Goal: Transaction & Acquisition: Purchase product/service

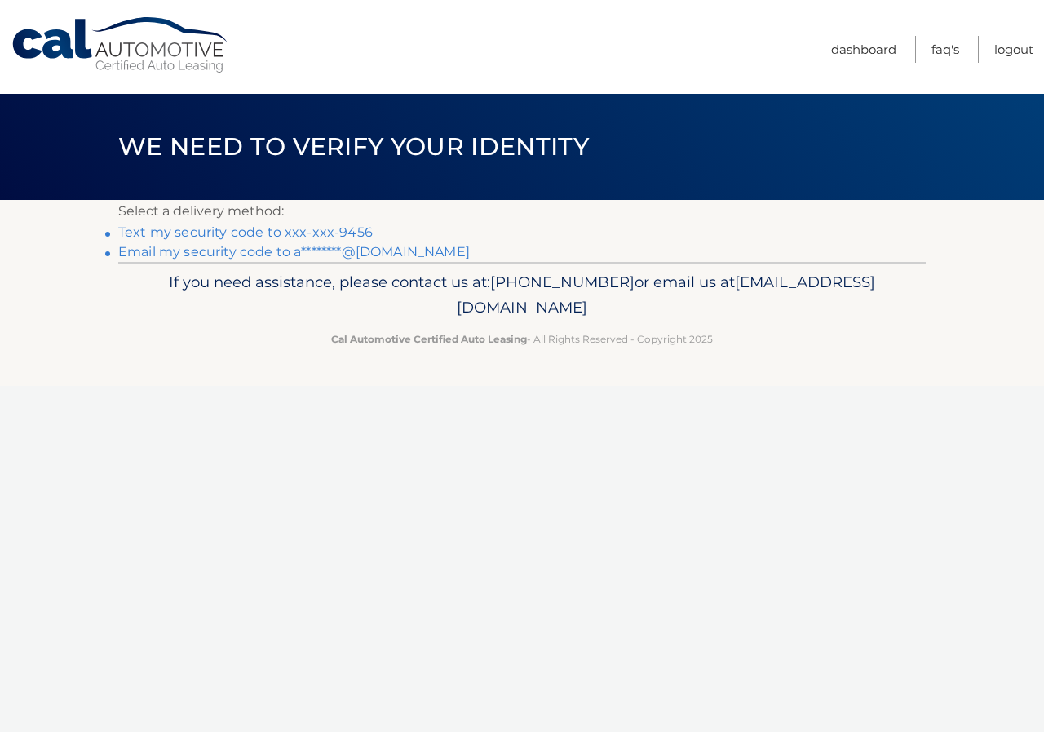
click at [215, 250] on link "Email my security code to a********@[DOMAIN_NAME]" at bounding box center [294, 252] width 352 height 16
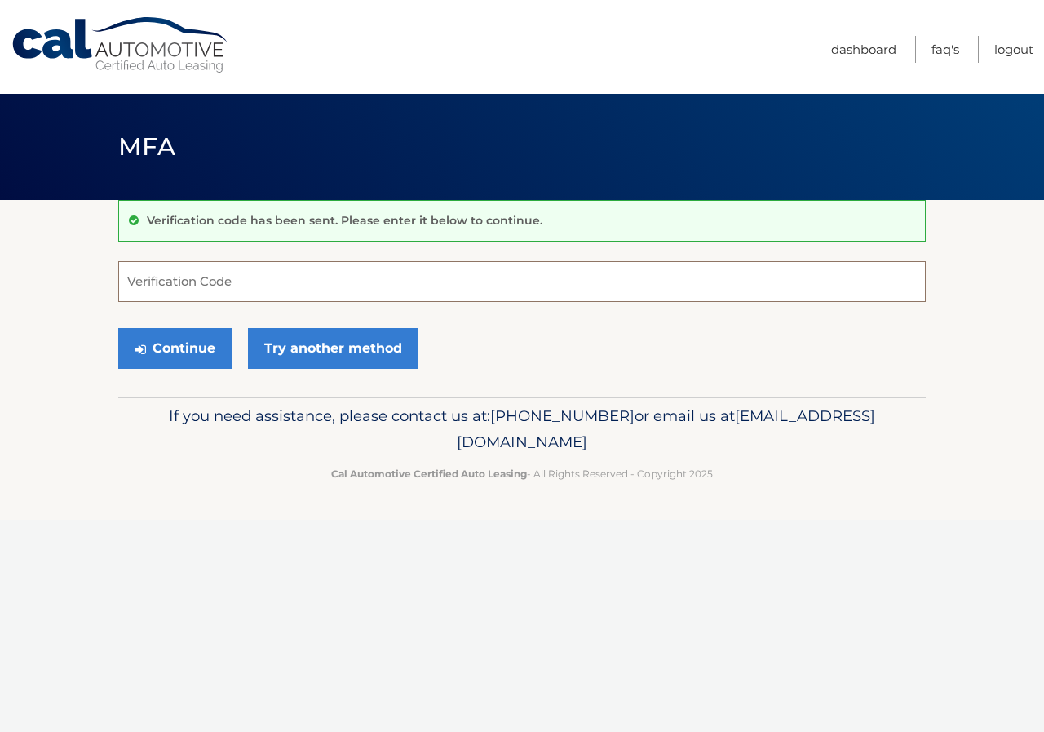
click at [237, 281] on input "Verification Code" at bounding box center [522, 281] width 808 height 41
type input "517390"
click at [118, 328] on button "Continue" at bounding box center [174, 348] width 113 height 41
click at [179, 344] on button "Continue" at bounding box center [174, 348] width 113 height 41
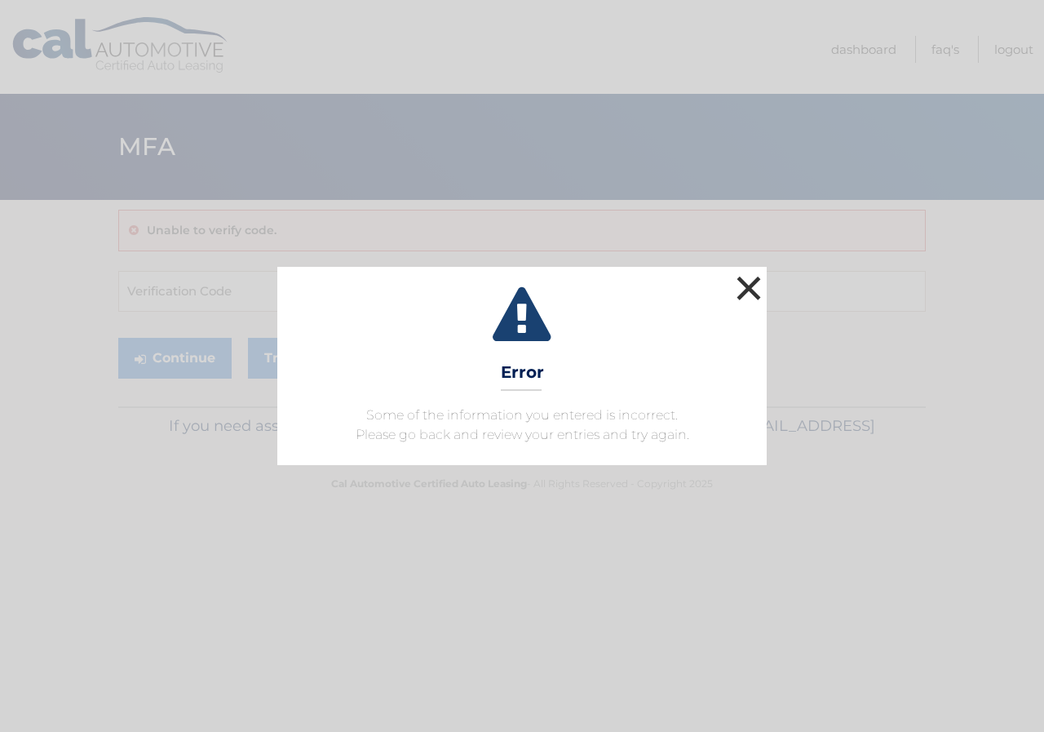
click at [758, 287] on button "×" at bounding box center [749, 288] width 33 height 33
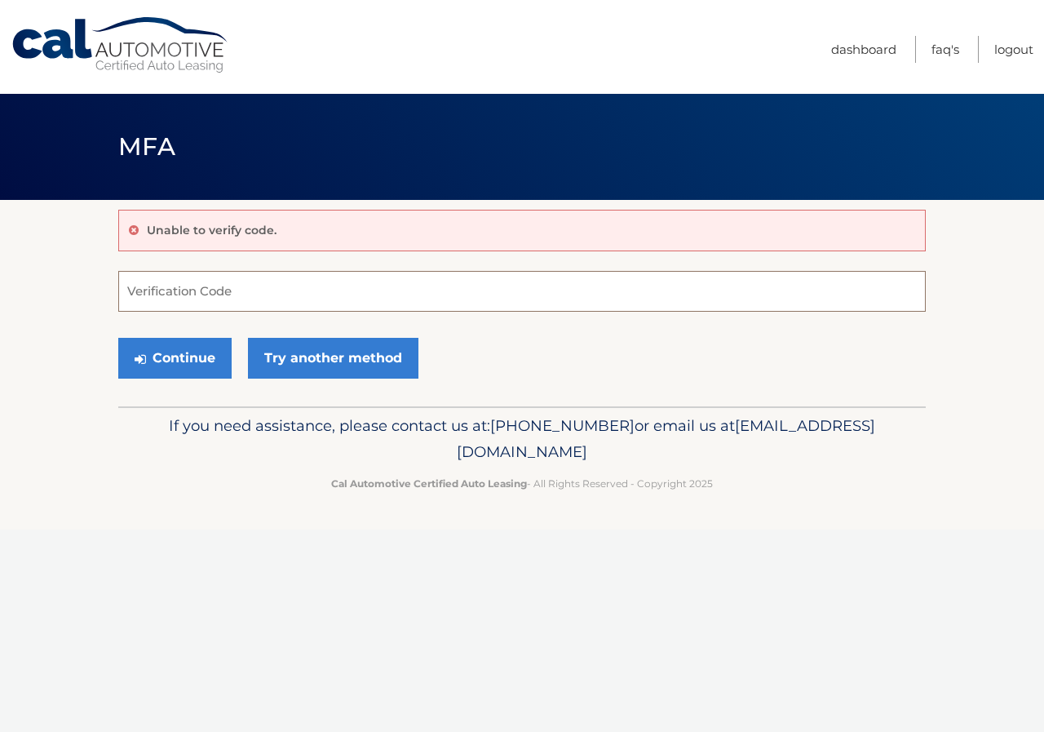
click at [244, 288] on input "Verification Code" at bounding box center [522, 291] width 808 height 41
type input "517390"
click at [158, 359] on button "Continue" at bounding box center [174, 358] width 113 height 41
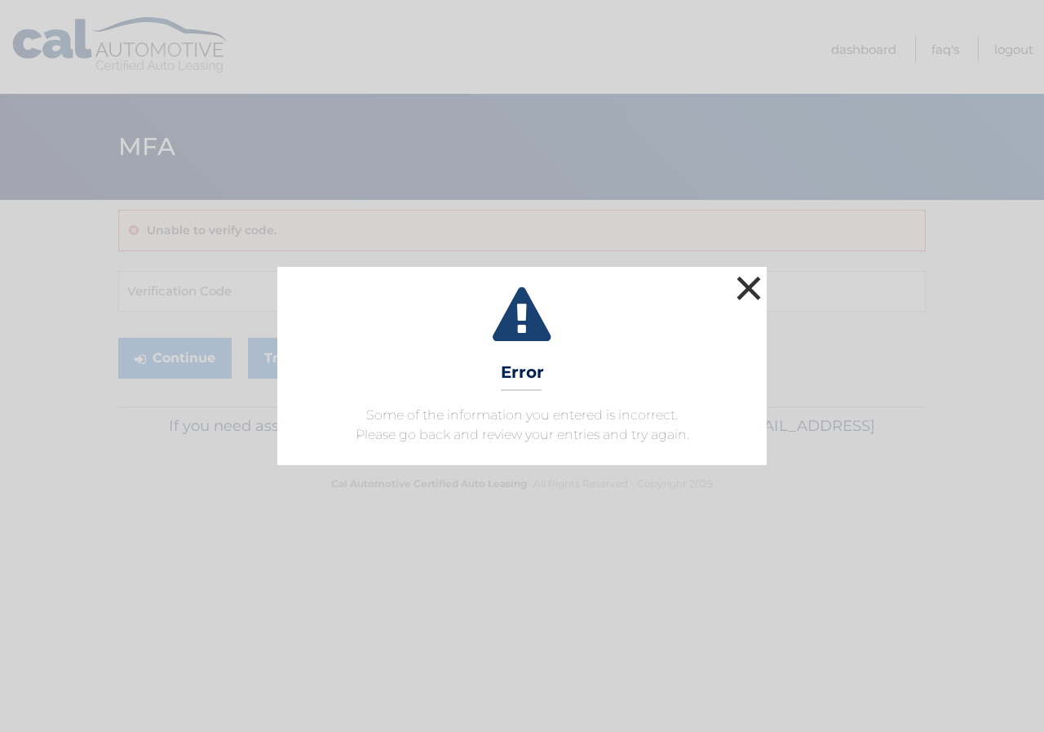
drag, startPoint x: 757, startPoint y: 284, endPoint x: 664, endPoint y: 275, distance: 93.4
click at [755, 284] on button "×" at bounding box center [749, 288] width 33 height 33
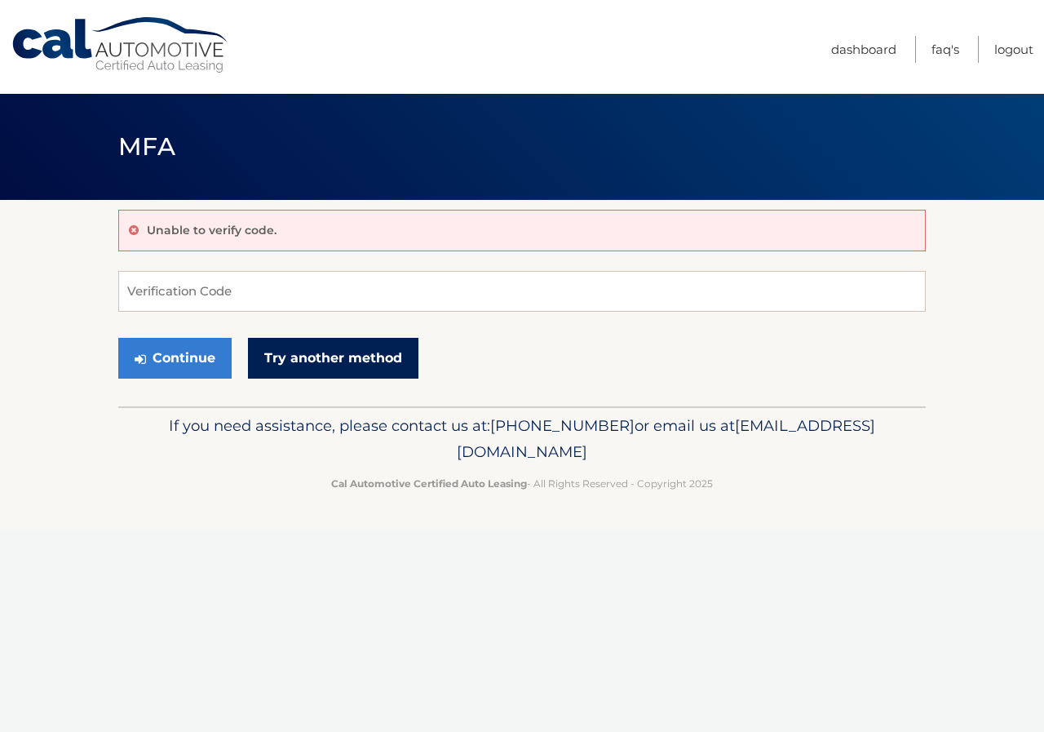
click at [353, 353] on link "Try another method" at bounding box center [333, 358] width 171 height 41
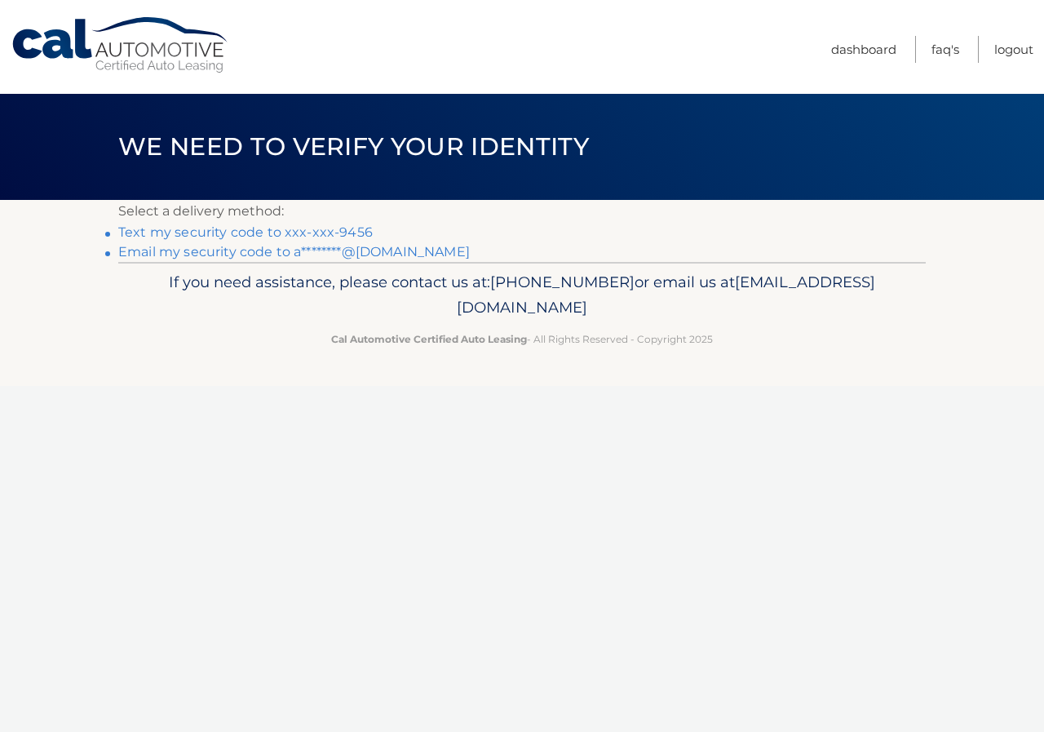
click at [246, 247] on link "Email my security code to a********@aol.com" at bounding box center [294, 252] width 352 height 16
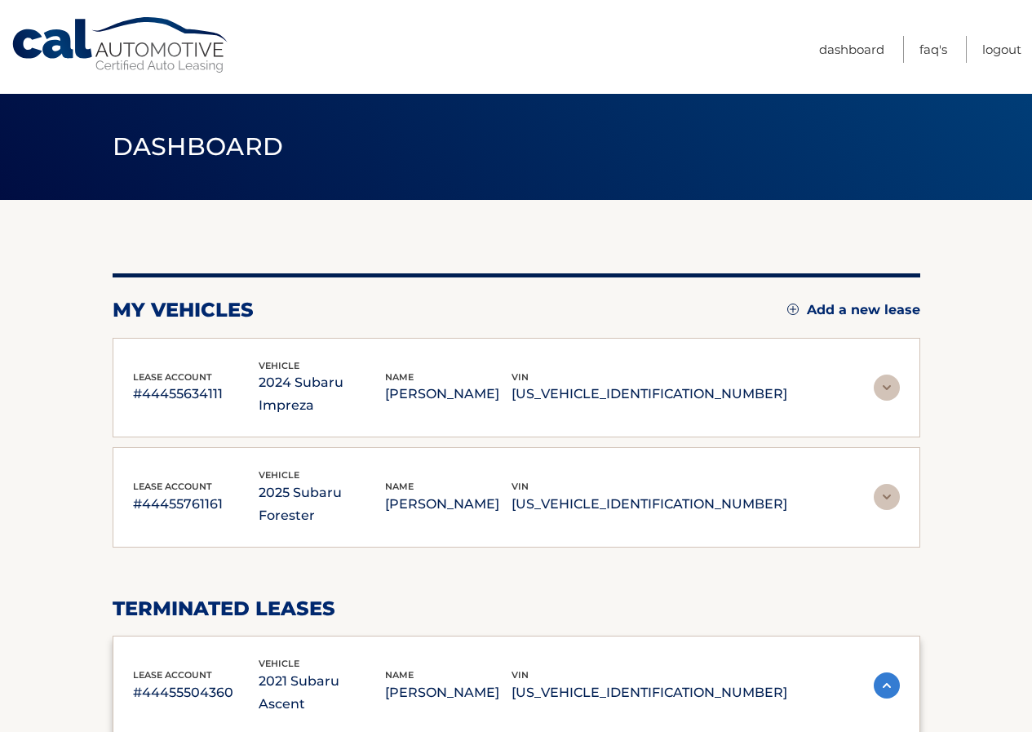
click at [704, 383] on p "JF1GUABC6R8281225" at bounding box center [650, 394] width 276 height 23
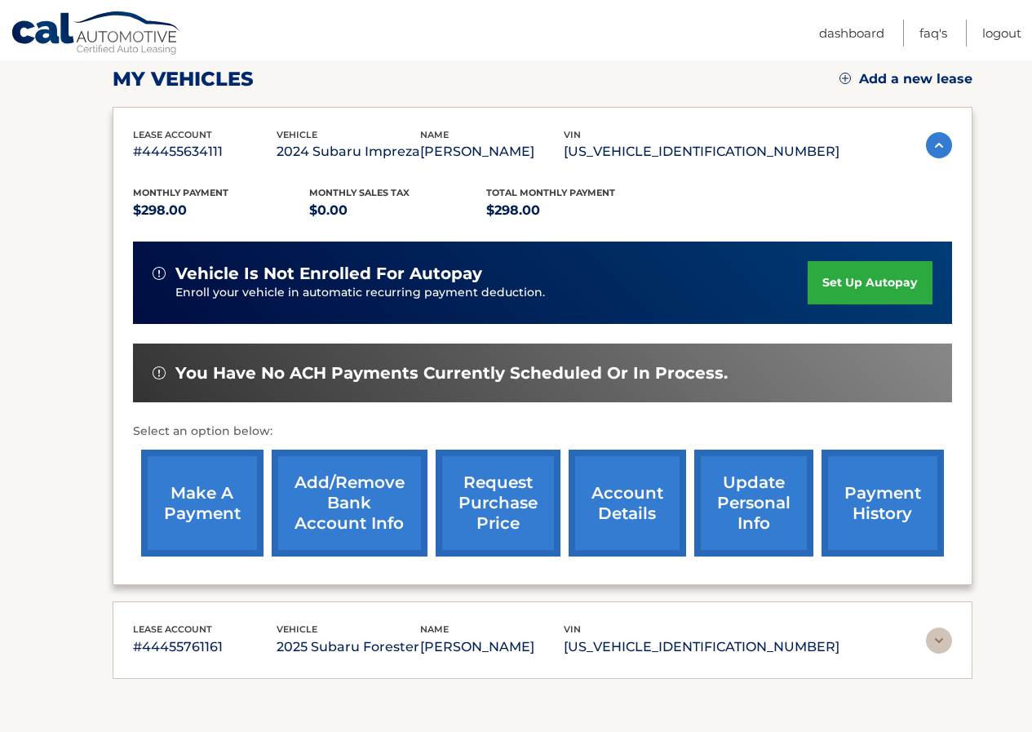
scroll to position [245, 0]
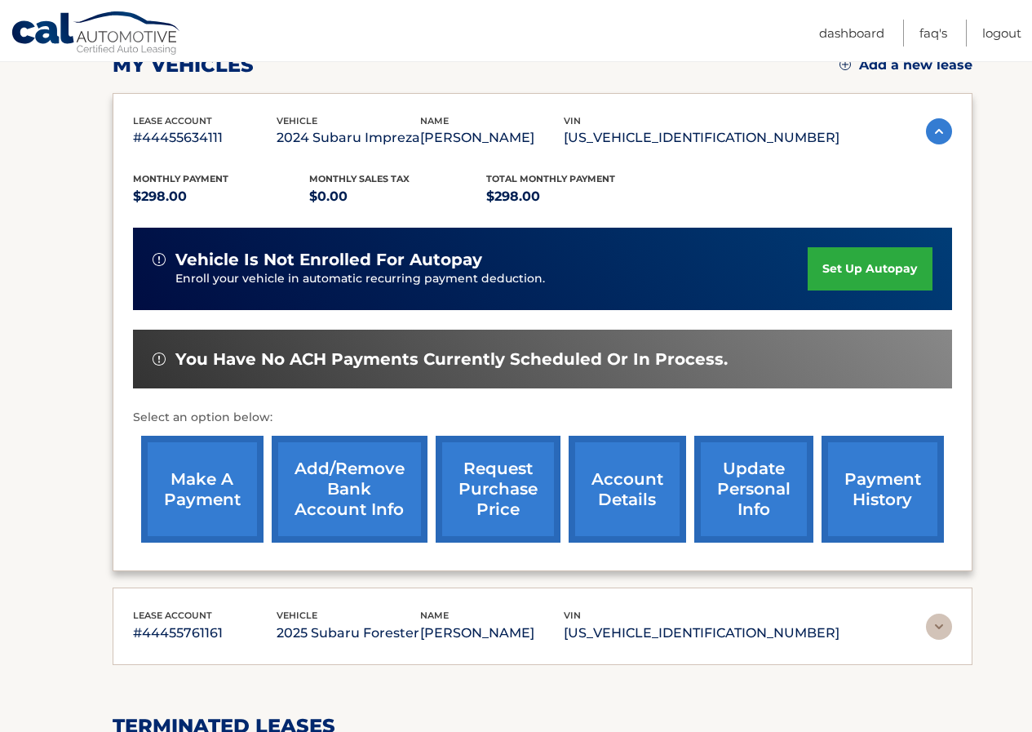
click at [182, 490] on link "make a payment" at bounding box center [202, 489] width 122 height 107
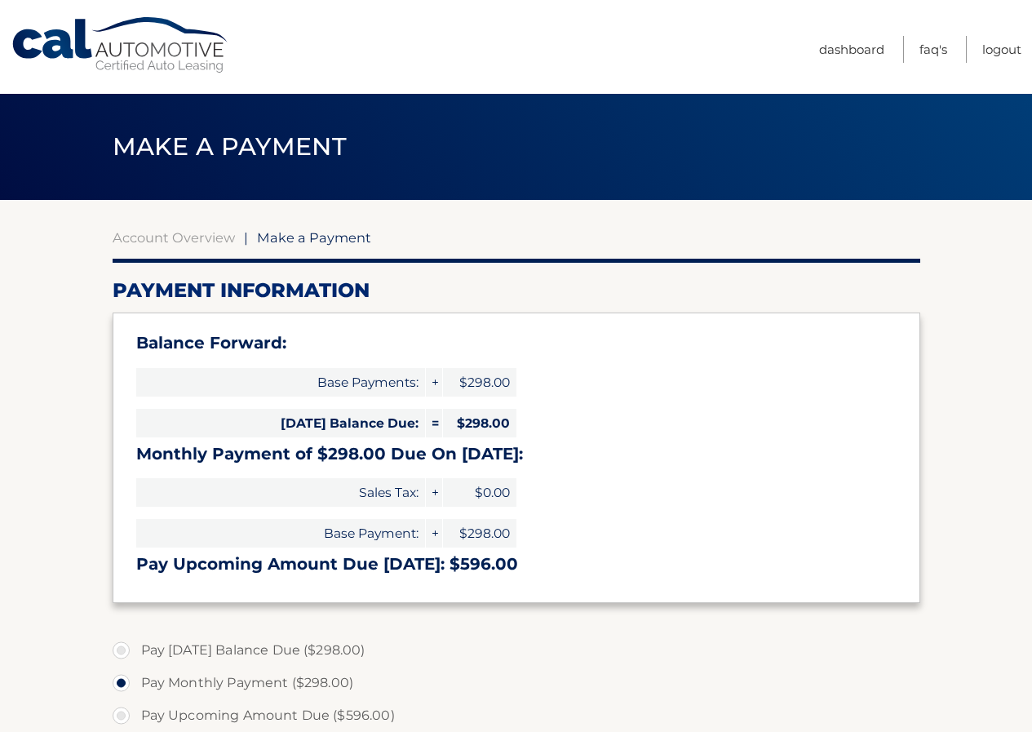
select select "NTliMWI3NWMtOGZmNS00NDQxLTlmZDktMDM2Yjc1NzhlN2Rh"
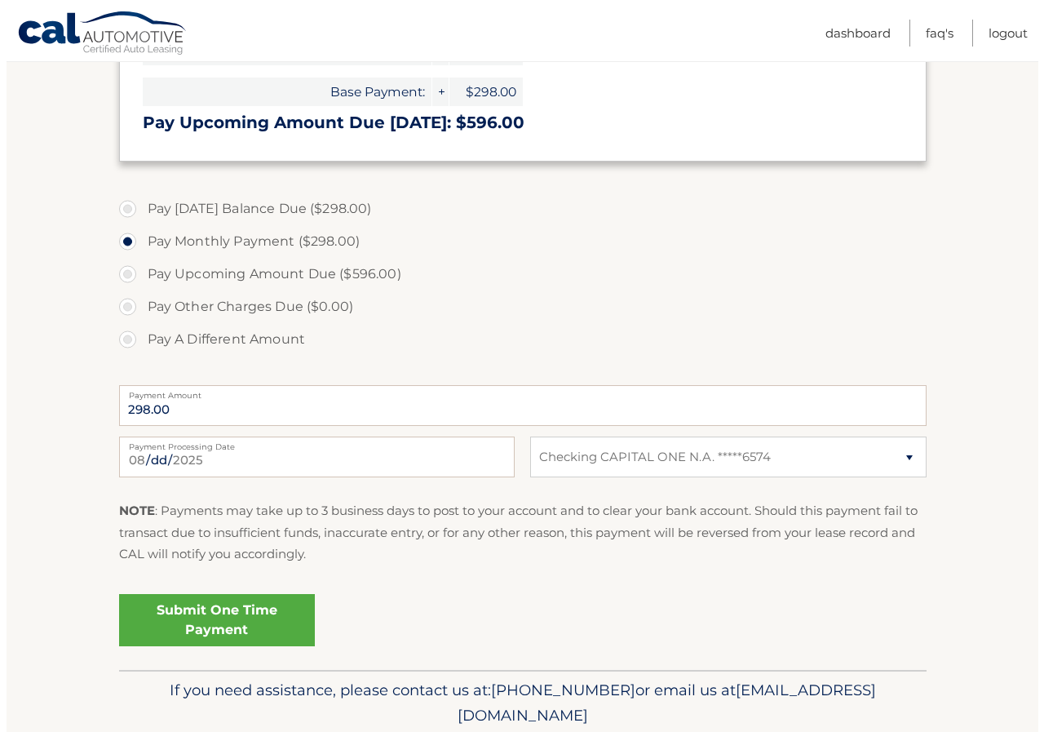
scroll to position [490, 0]
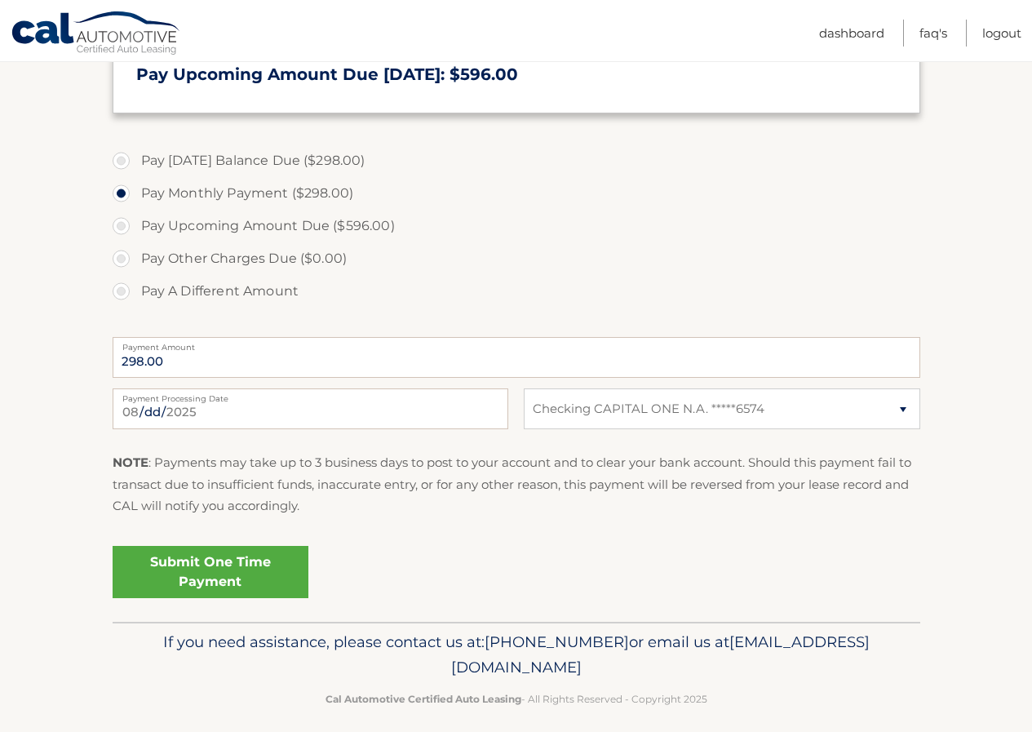
click at [264, 580] on link "Submit One Time Payment" at bounding box center [211, 572] width 196 height 52
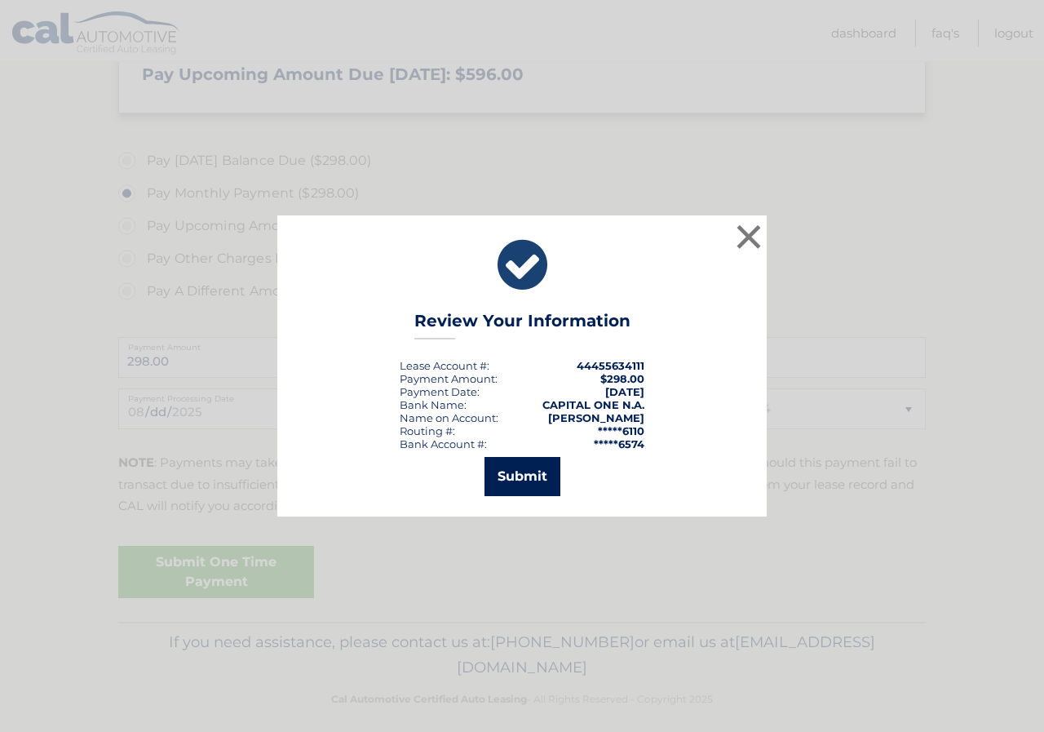
click at [533, 483] on button "Submit" at bounding box center [523, 476] width 76 height 39
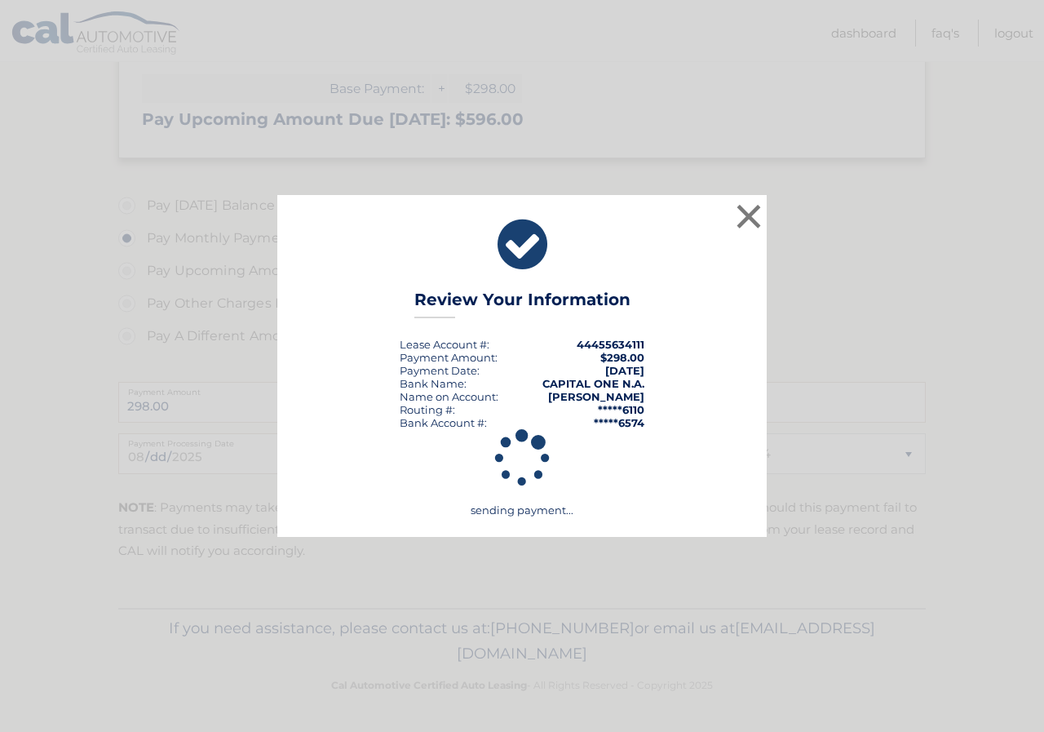
scroll to position [445, 0]
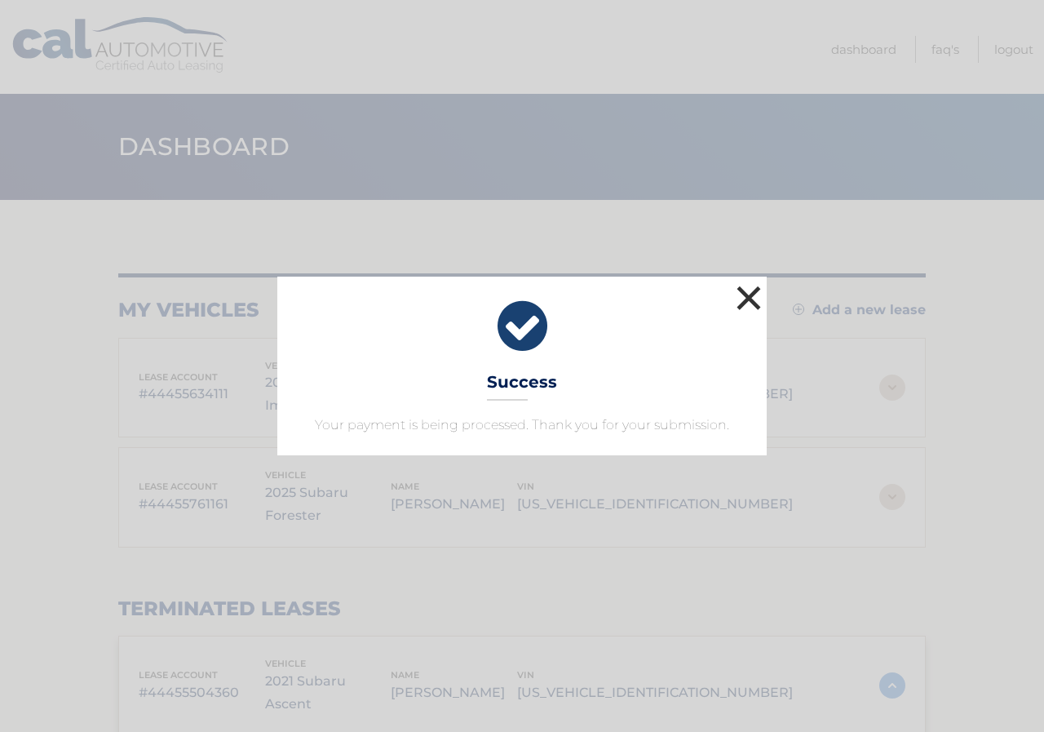
click at [751, 282] on button "×" at bounding box center [749, 297] width 33 height 33
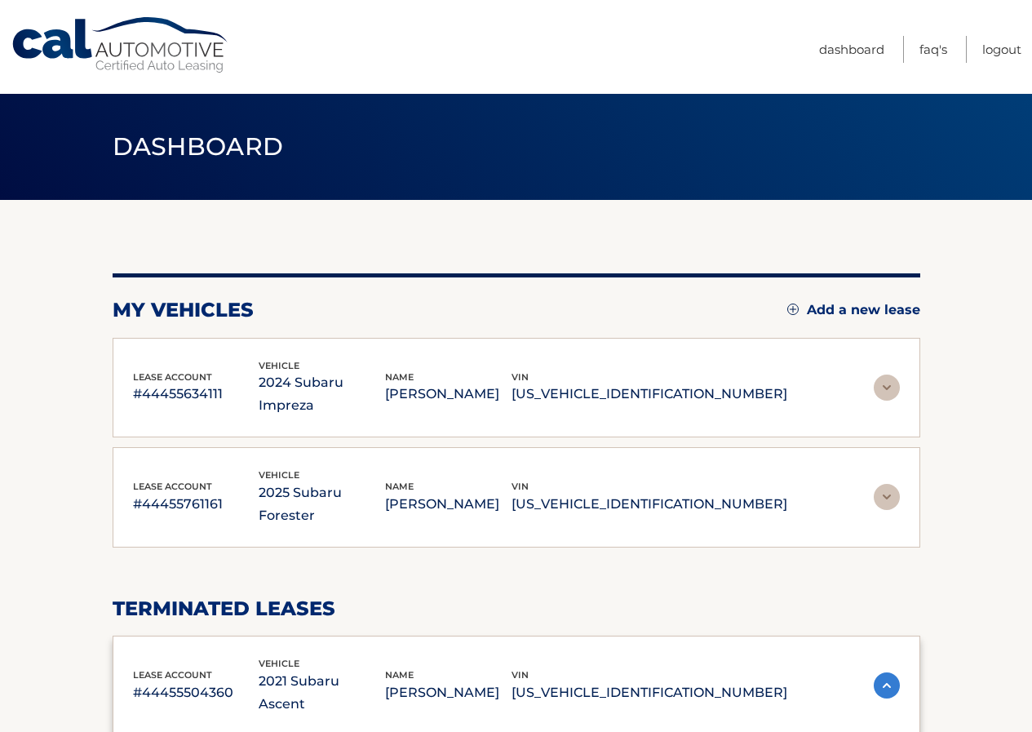
click at [512, 386] on p "[PERSON_NAME]" at bounding box center [448, 394] width 126 height 23
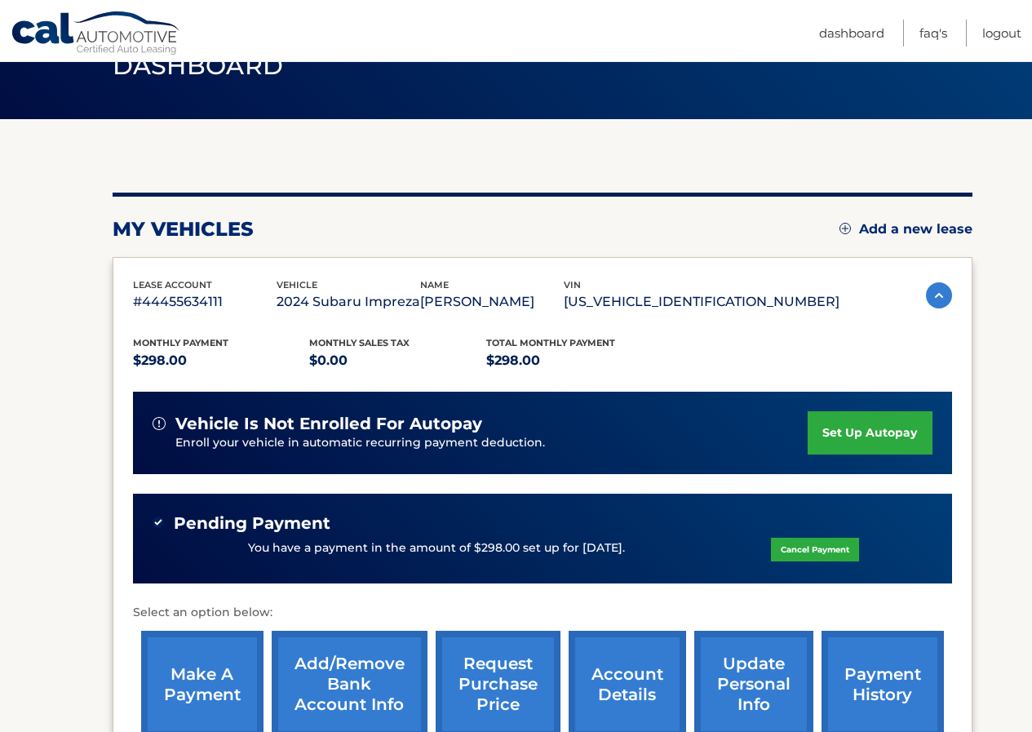
scroll to position [82, 0]
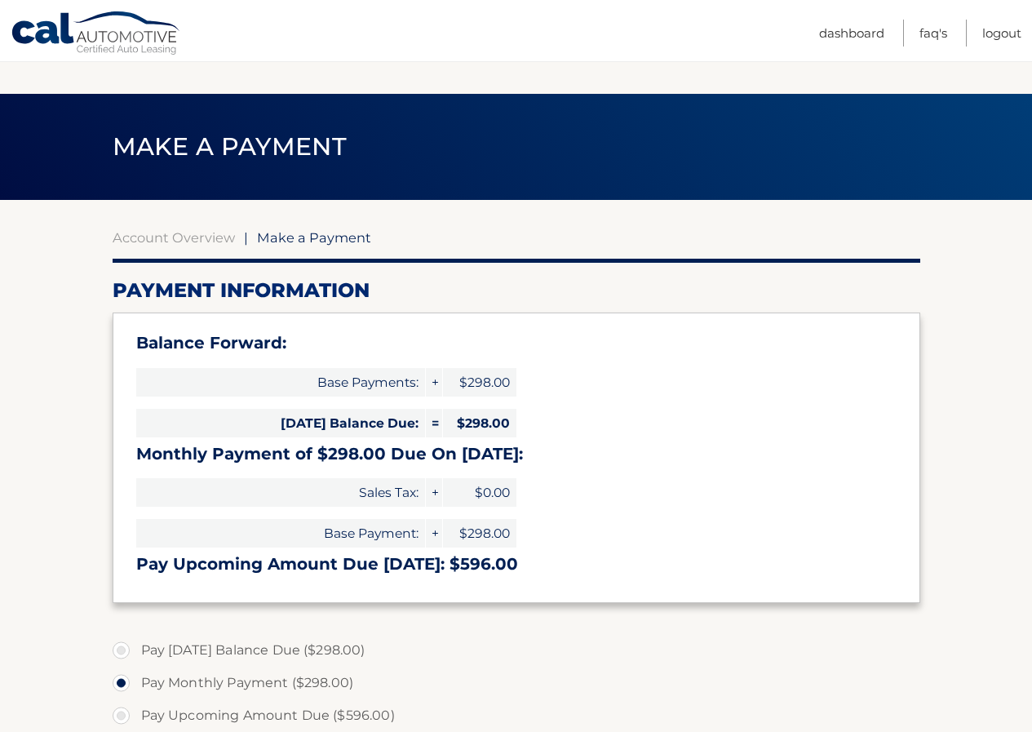
select select "NTliMWI3NWMtOGZmNS00NDQxLTlmZDktMDM2Yjc1NzhlN2Rh"
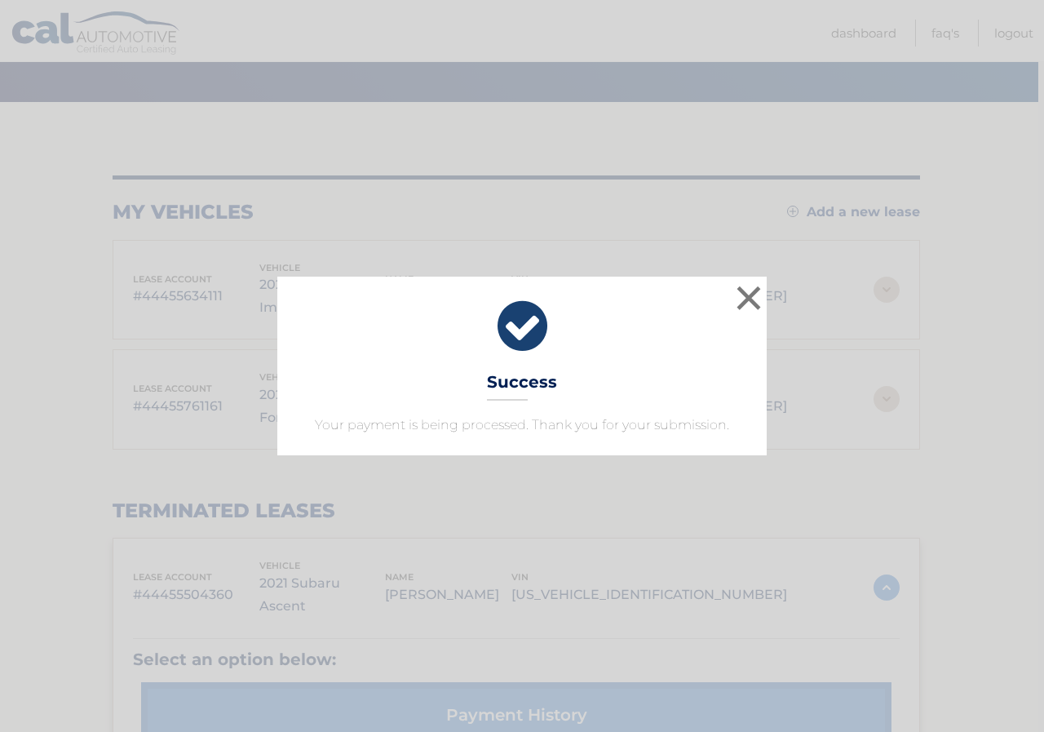
scroll to position [98, 6]
click at [747, 287] on button "×" at bounding box center [749, 297] width 33 height 33
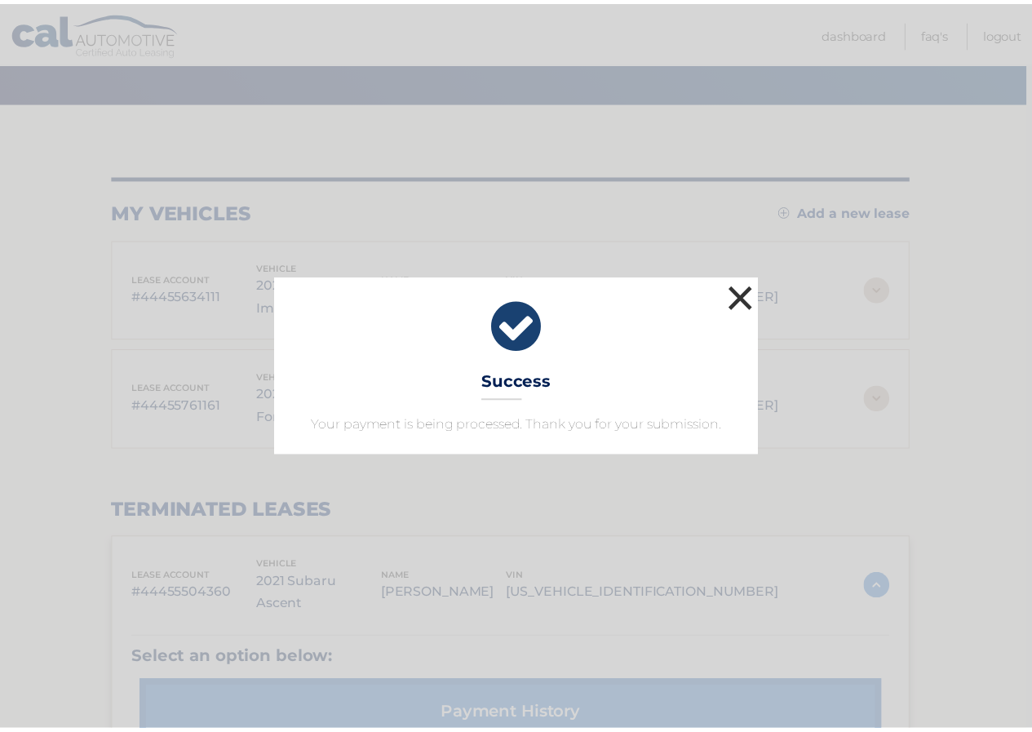
scroll to position [98, 0]
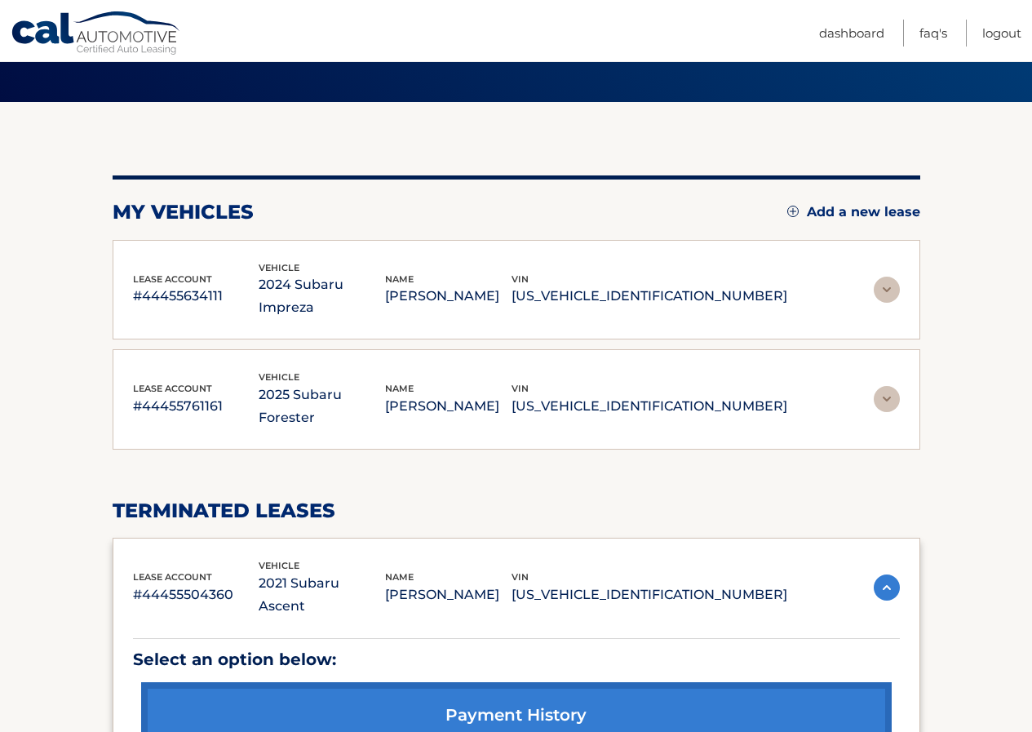
click at [492, 682] on link "payment history" at bounding box center [516, 715] width 751 height 66
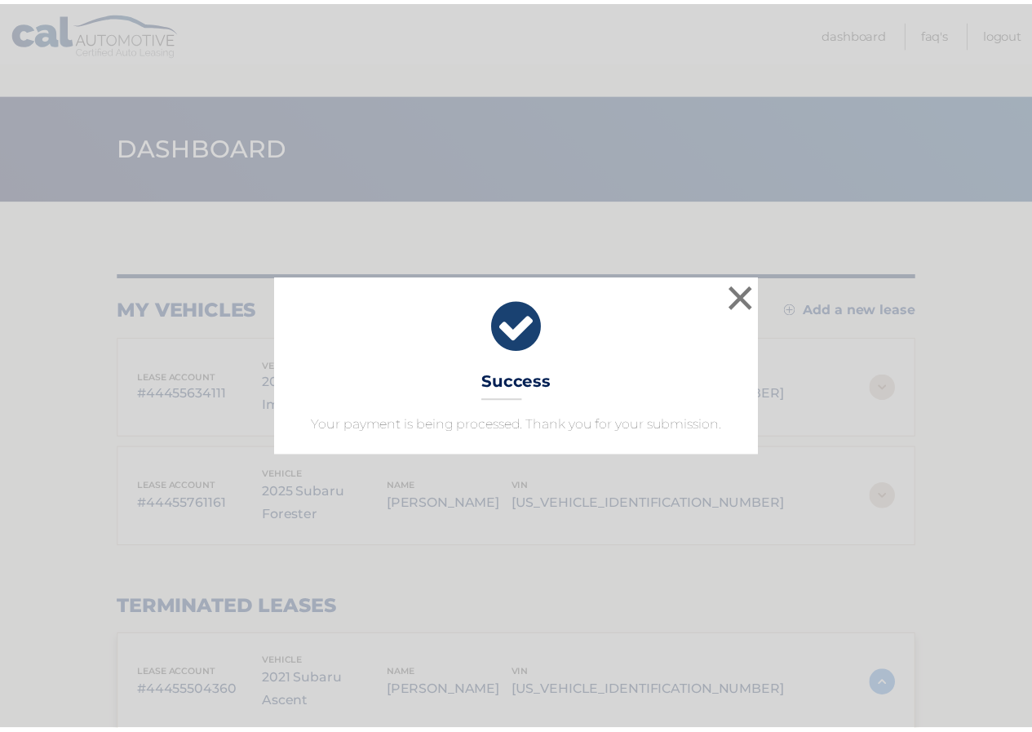
scroll to position [98, 0]
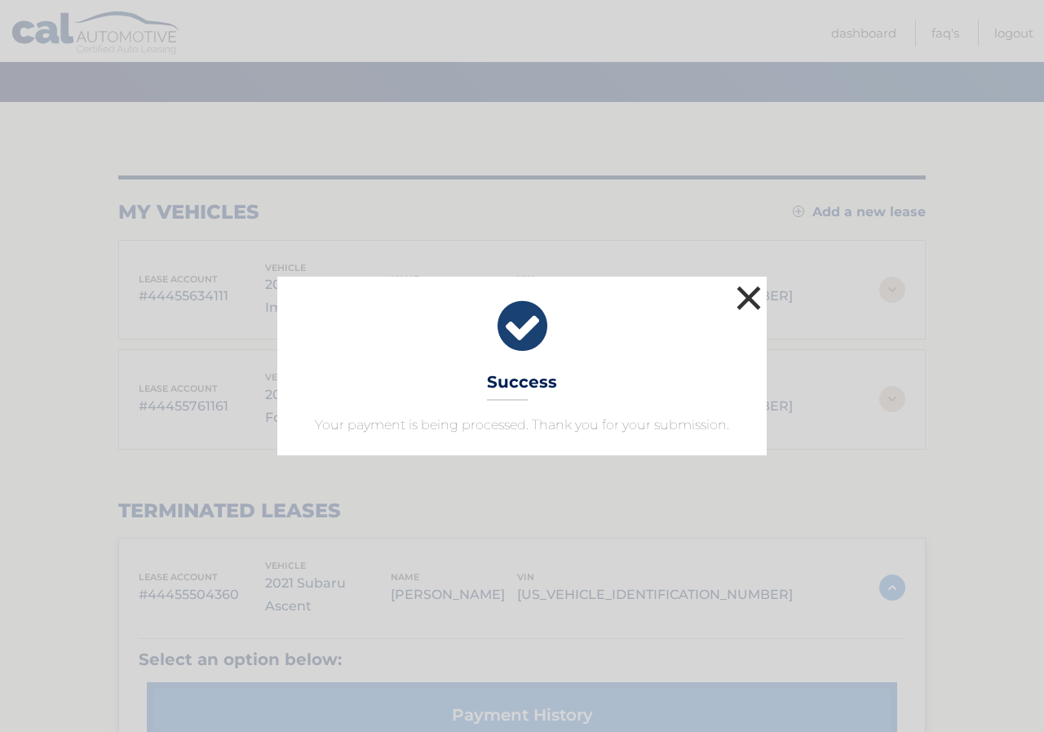
click at [745, 295] on button "×" at bounding box center [749, 297] width 33 height 33
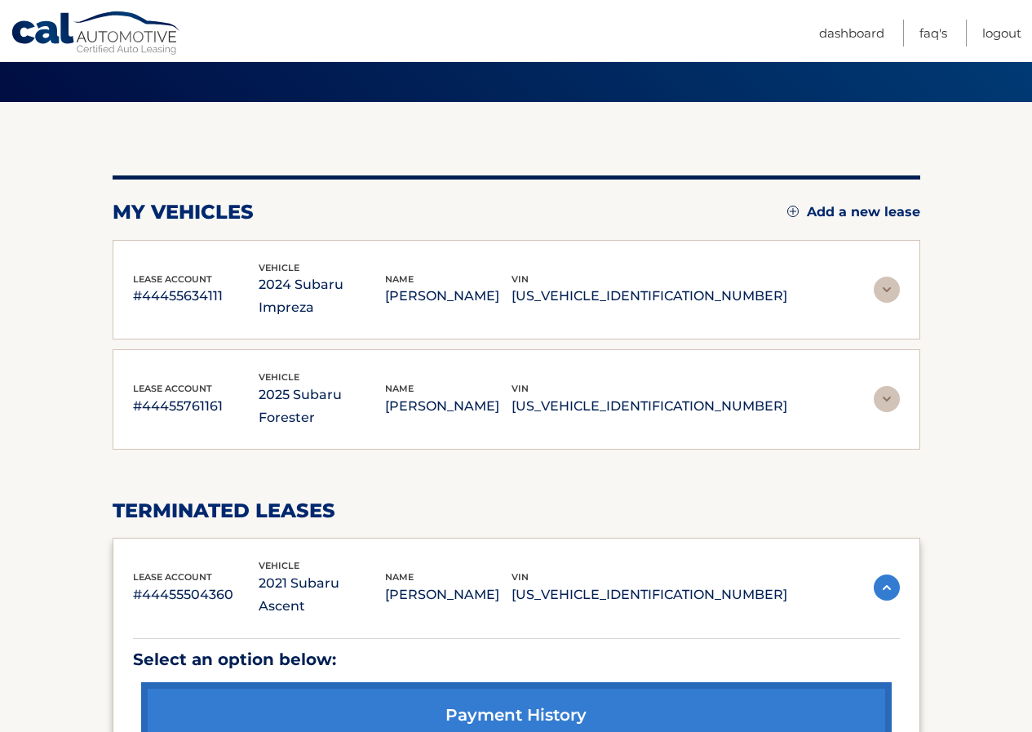
click at [489, 395] on p "[PERSON_NAME]" at bounding box center [448, 406] width 126 height 23
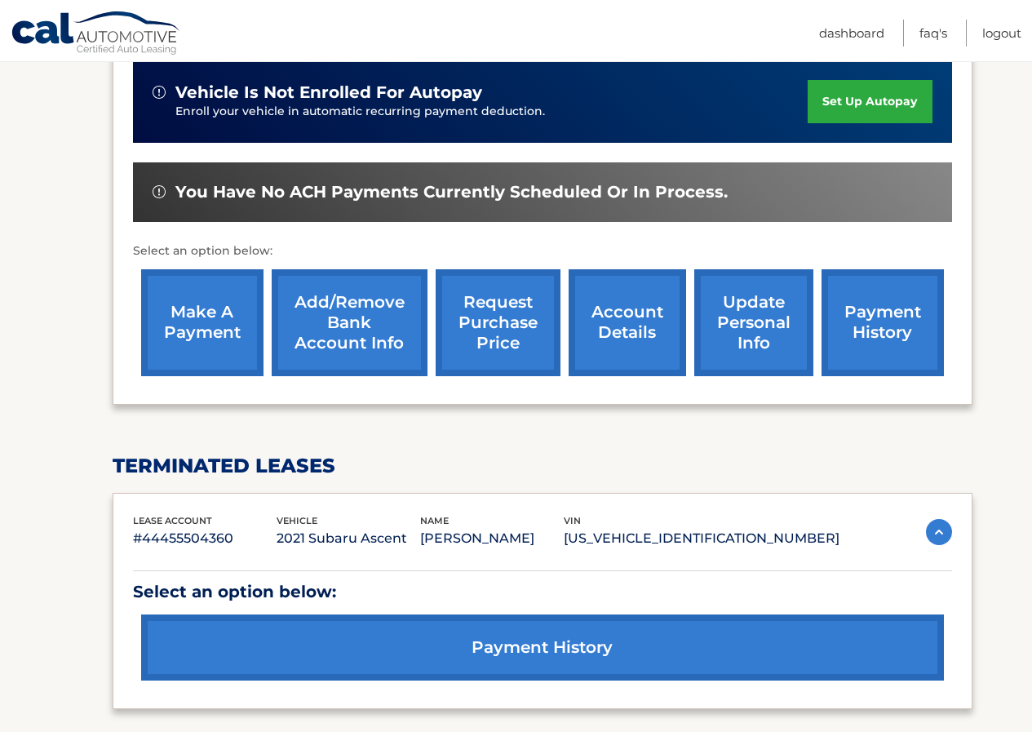
scroll to position [506, 0]
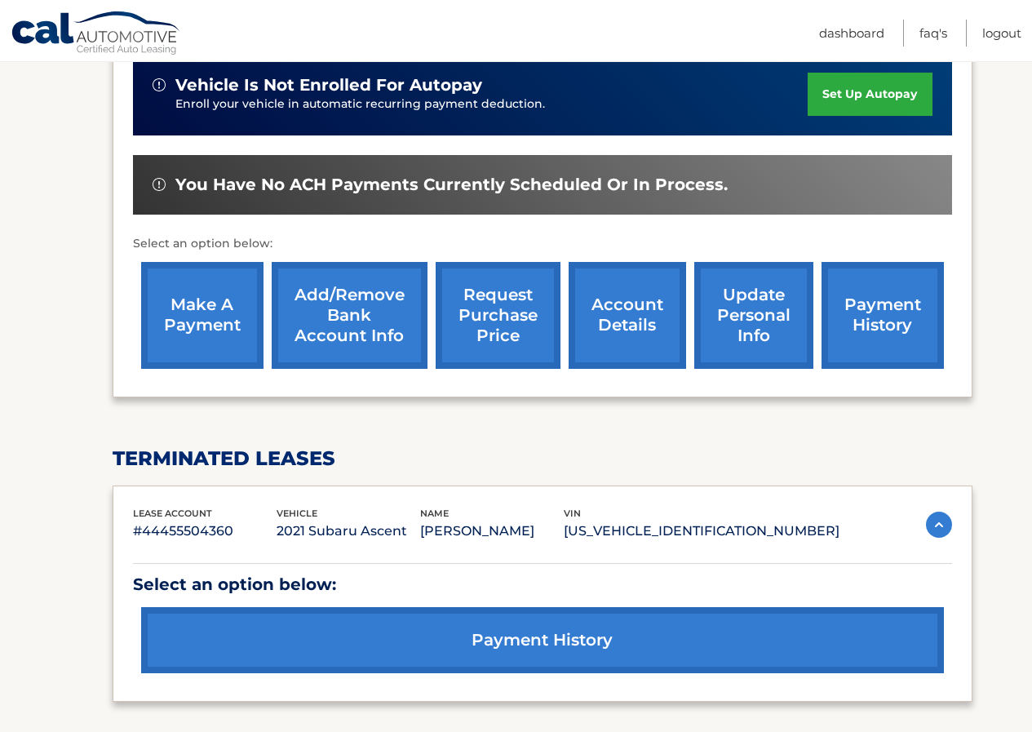
click at [513, 640] on link "payment history" at bounding box center [542, 640] width 803 height 66
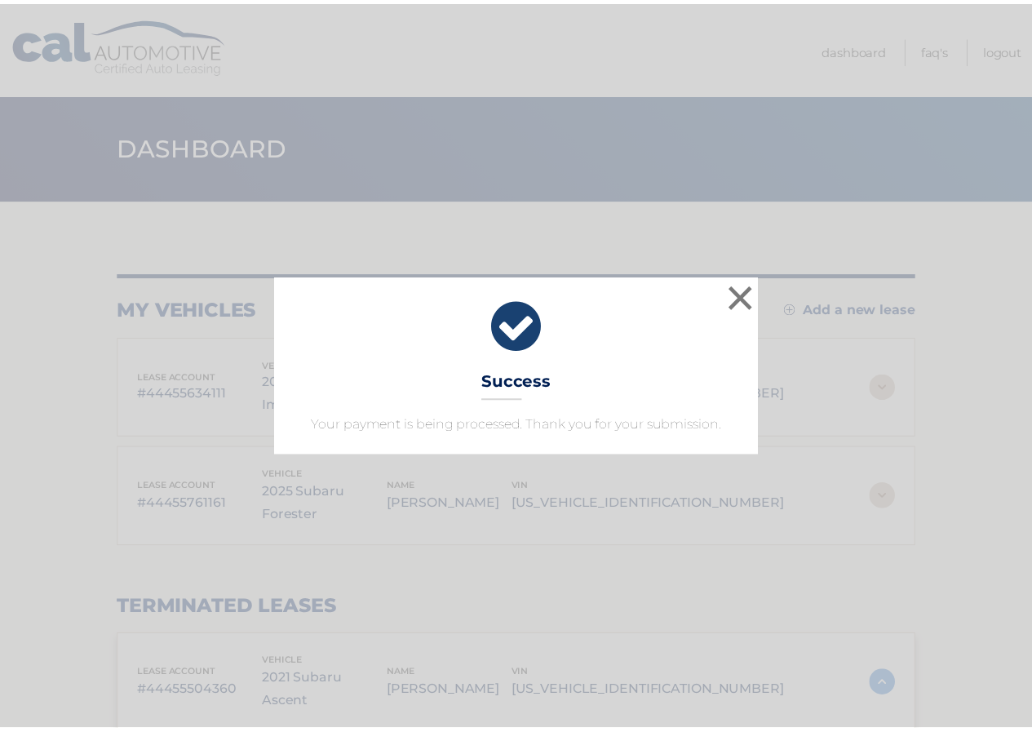
scroll to position [218, 0]
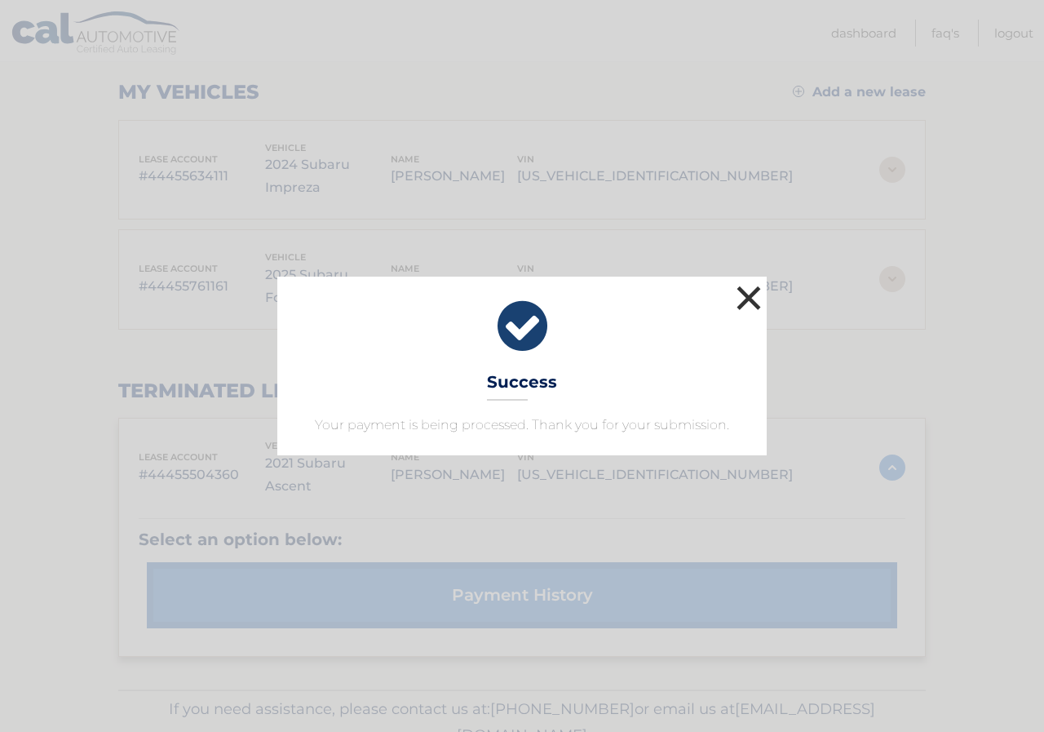
click at [748, 295] on button "×" at bounding box center [749, 297] width 33 height 33
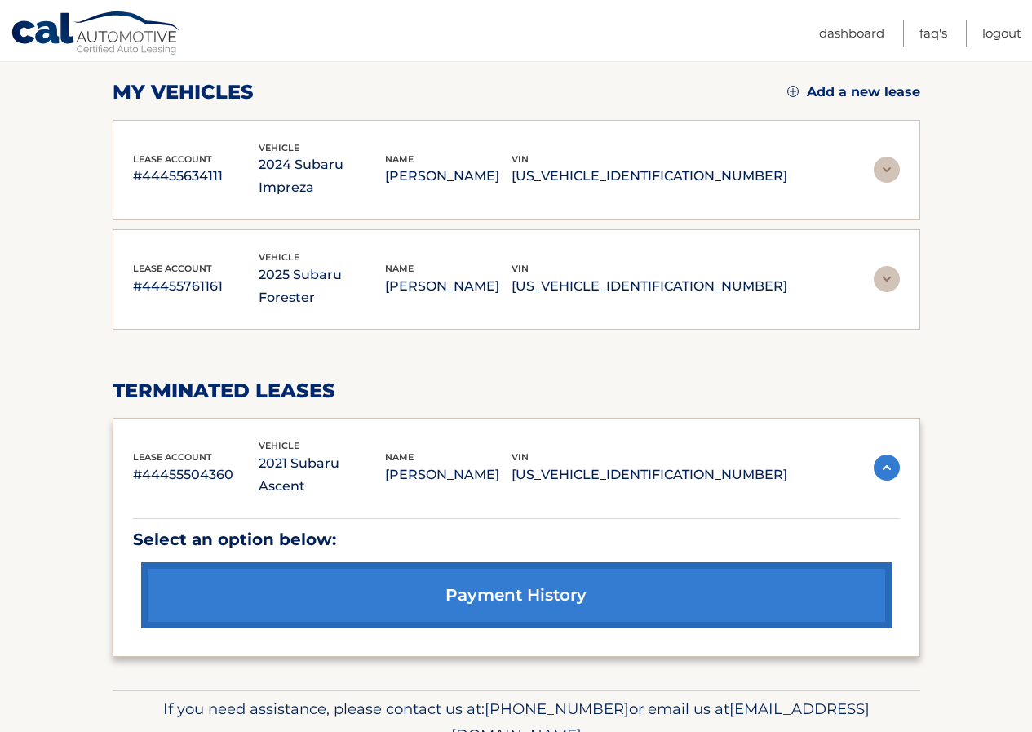
click at [385, 264] on p "2025 Subaru Forester" at bounding box center [322, 287] width 126 height 46
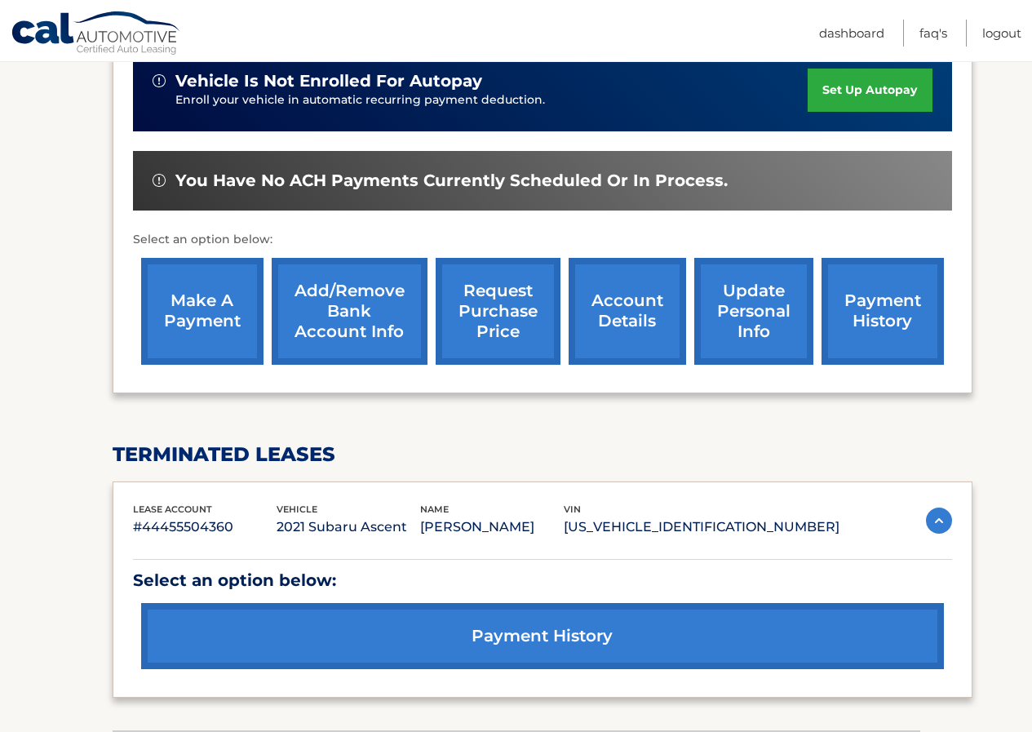
scroll to position [544, 0]
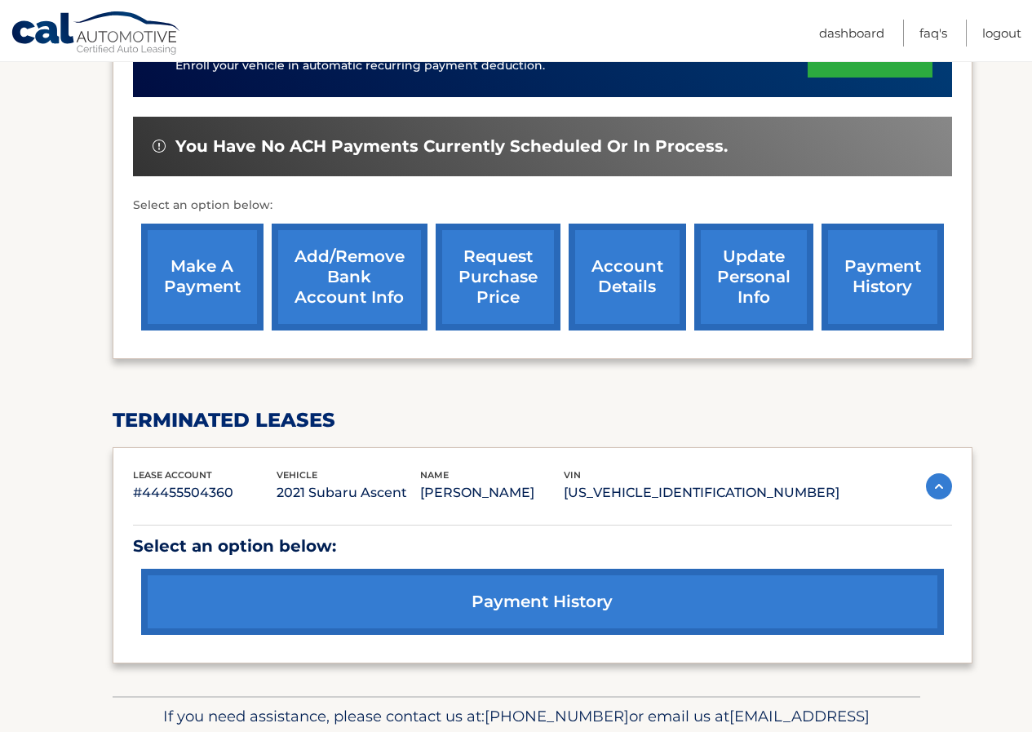
click at [906, 254] on link "payment history" at bounding box center [883, 277] width 122 height 107
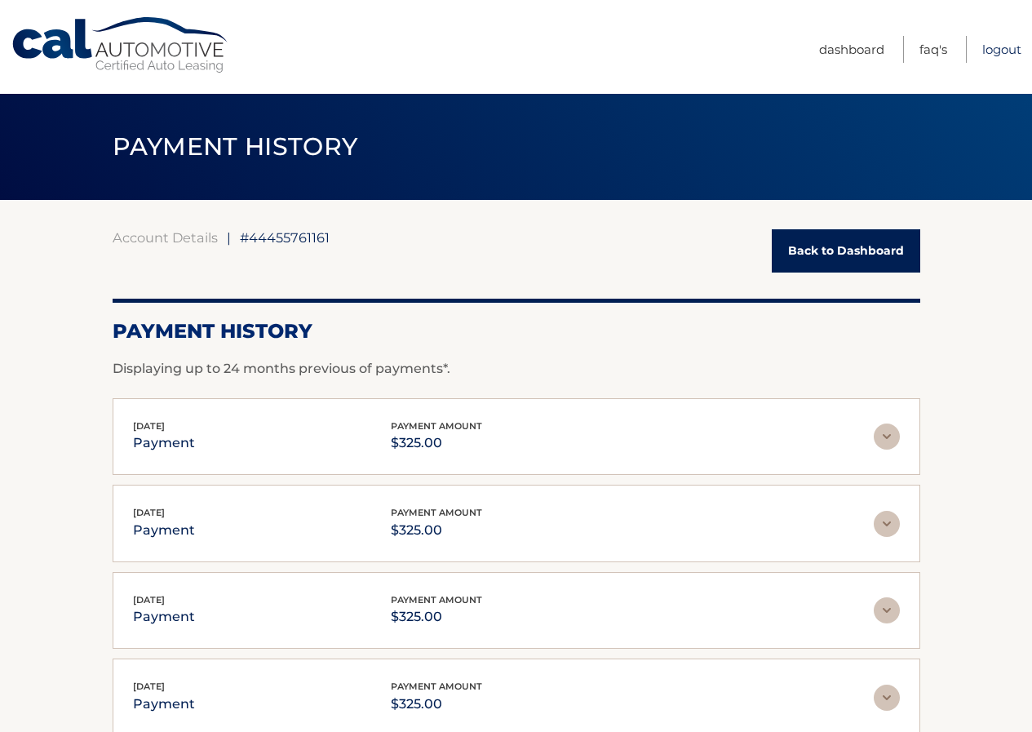
click at [998, 54] on link "Logout" at bounding box center [1001, 49] width 39 height 27
